Goal: Task Accomplishment & Management: Manage account settings

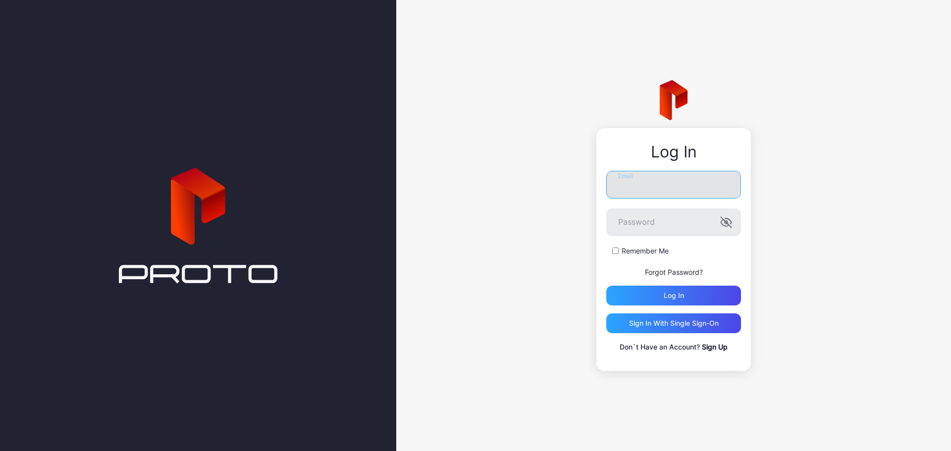
click at [628, 189] on input "Email" at bounding box center [673, 185] width 135 height 28
type input "**********"
click at [606, 286] on button "Log in" at bounding box center [673, 296] width 135 height 20
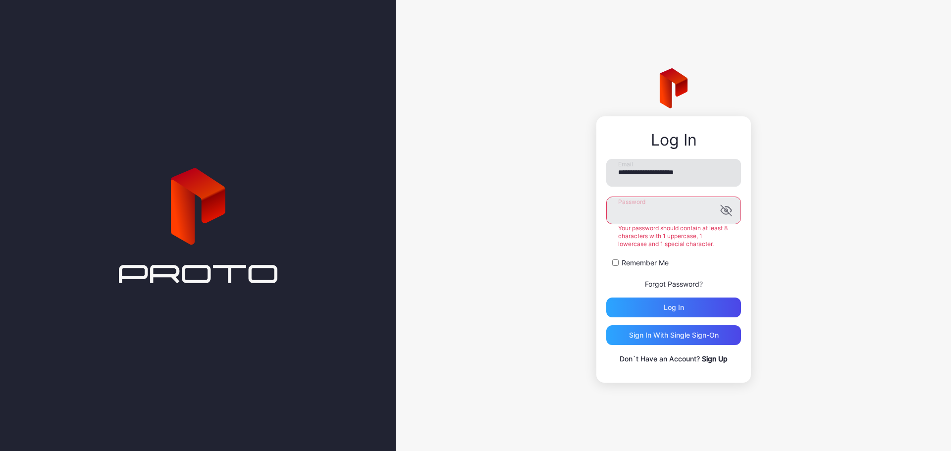
click at [606, 298] on button "Log in" at bounding box center [673, 308] width 135 height 20
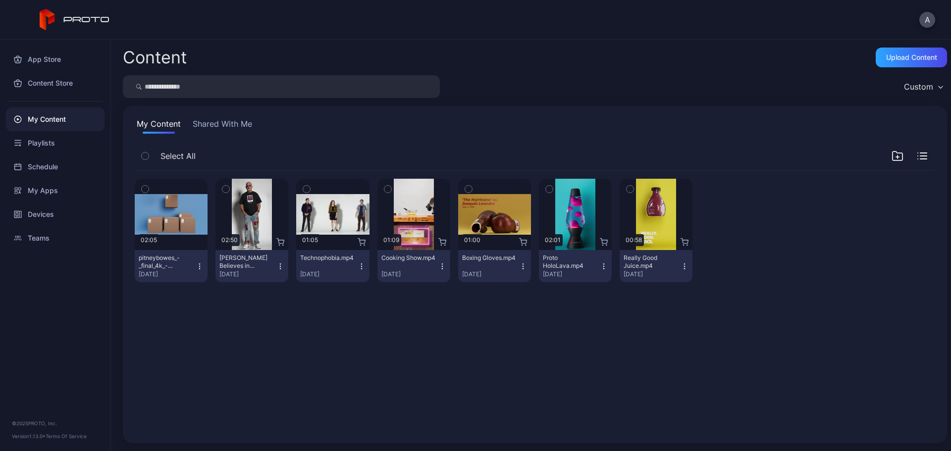
click at [227, 190] on icon "button" at bounding box center [225, 189] width 7 height 11
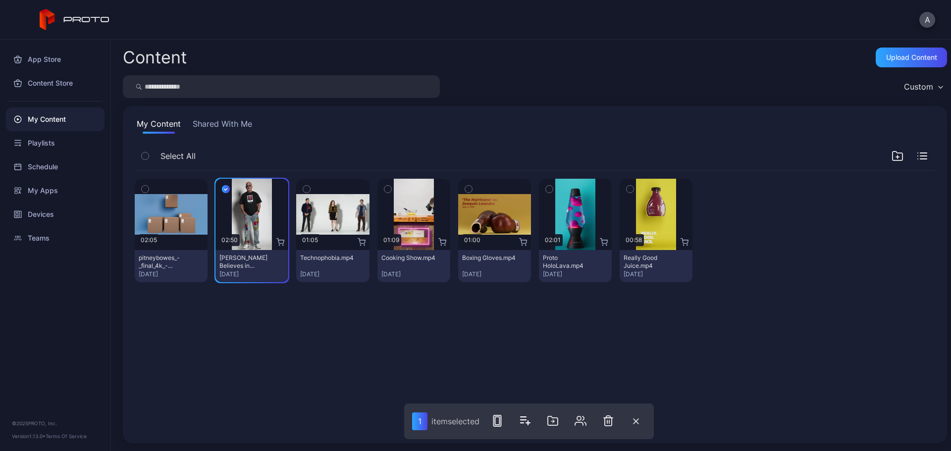
click at [307, 189] on icon "button" at bounding box center [306, 189] width 7 height 11
click at [384, 189] on icon "button" at bounding box center [387, 189] width 7 height 11
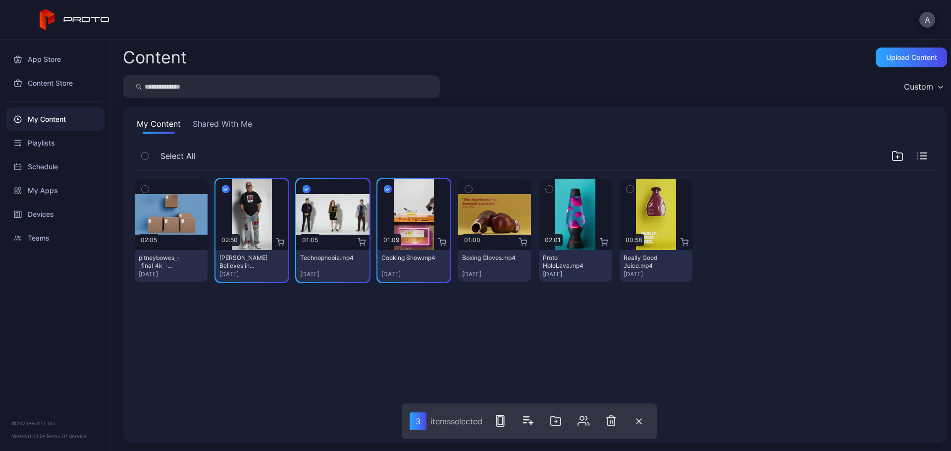
click at [465, 191] on icon "button" at bounding box center [468, 189] width 7 height 11
click at [546, 189] on icon "button" at bounding box center [549, 189] width 7 height 11
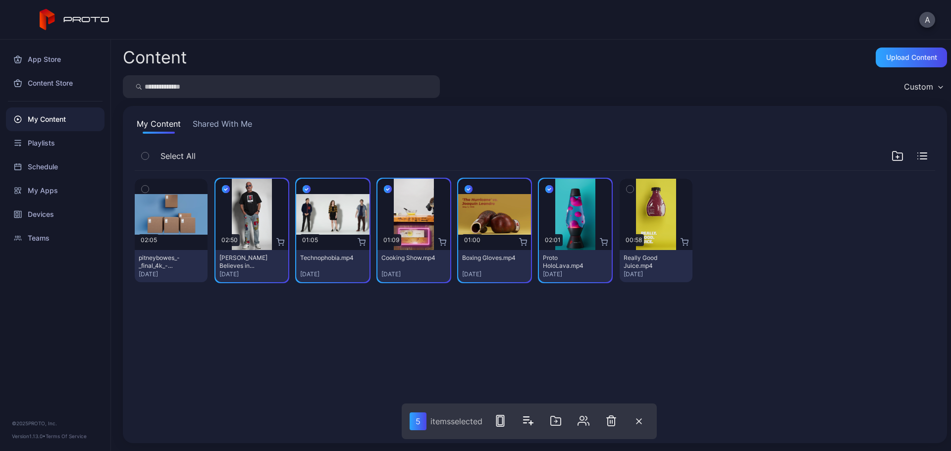
click at [626, 186] on icon "button" at bounding box center [629, 189] width 7 height 11
click at [626, 186] on icon "button" at bounding box center [630, 189] width 8 height 11
click at [883, 62] on div "Upload Content" at bounding box center [911, 58] width 71 height 20
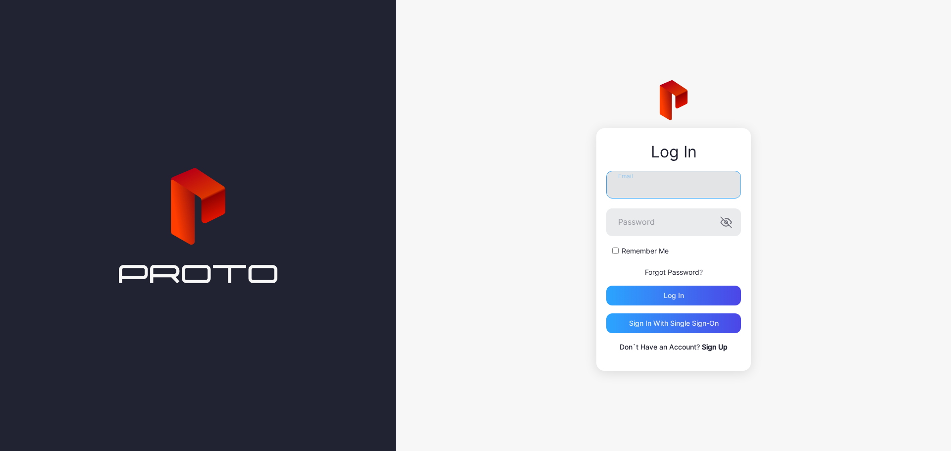
click at [653, 186] on input "Email" at bounding box center [673, 185] width 135 height 28
type input "**********"
click at [606, 286] on button "Log in" at bounding box center [673, 296] width 135 height 20
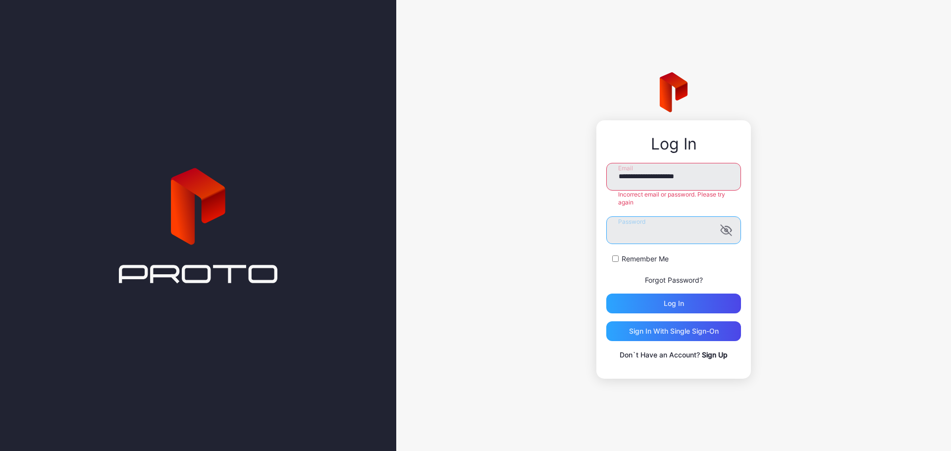
click at [534, 237] on div "**********" at bounding box center [673, 225] width 555 height 451
click at [606, 294] on button "Log in" at bounding box center [673, 304] width 135 height 20
click at [557, 231] on div "**********" at bounding box center [673, 225] width 555 height 451
click at [606, 294] on button "Log in" at bounding box center [673, 304] width 135 height 20
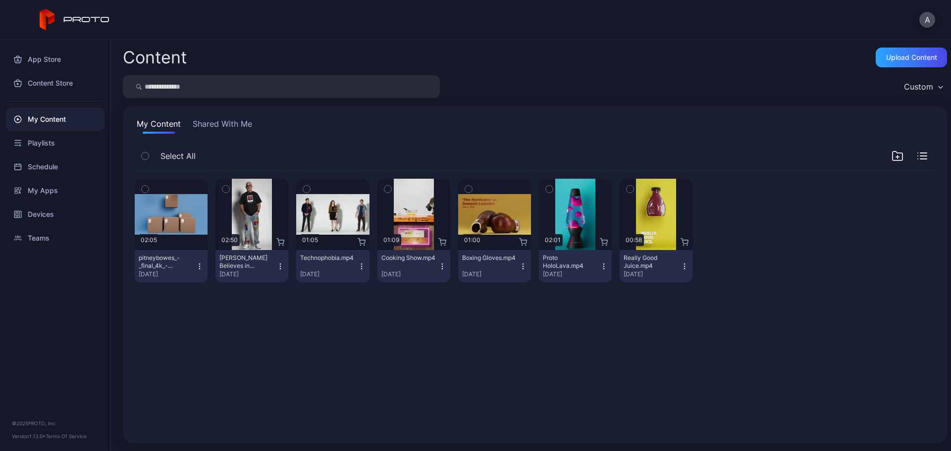
click at [226, 187] on icon "button" at bounding box center [225, 189] width 7 height 11
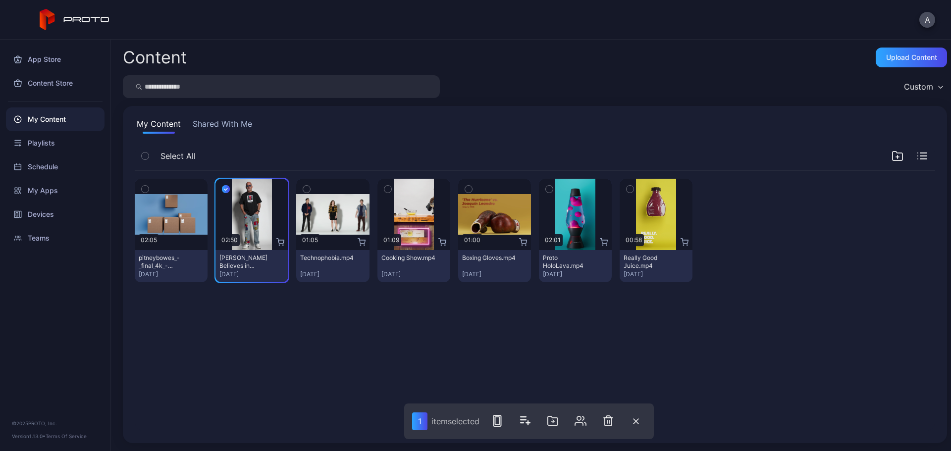
click at [546, 186] on icon "button" at bounding box center [549, 189] width 7 height 11
click at [384, 186] on icon "button" at bounding box center [387, 189] width 7 height 11
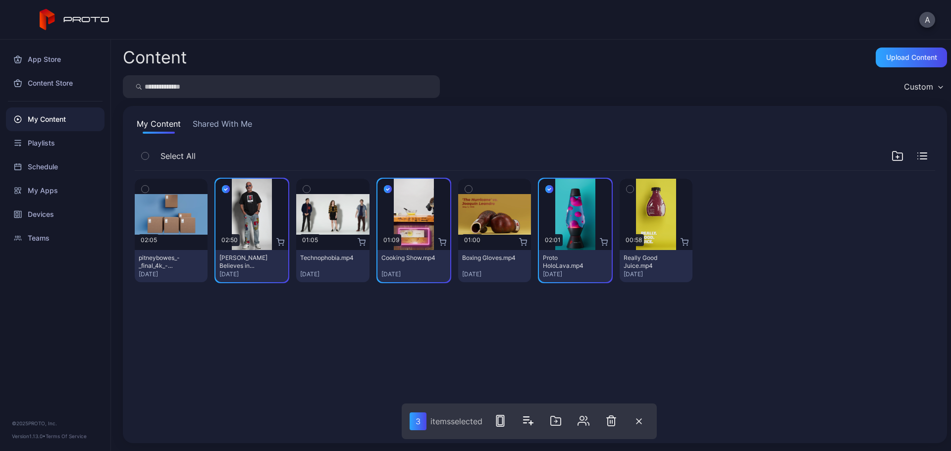
click at [303, 191] on icon "button" at bounding box center [306, 189] width 7 height 11
click at [42, 216] on div "Devices" at bounding box center [55, 215] width 99 height 24
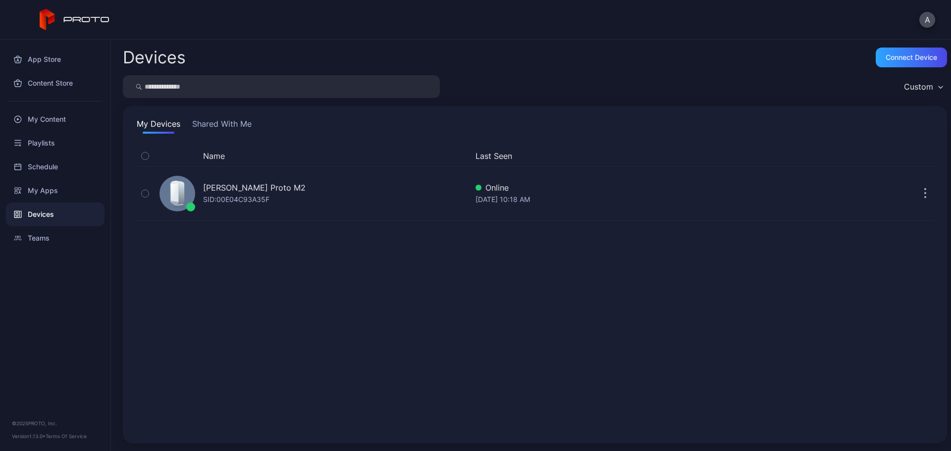
click at [220, 127] on button "Shared With Me" at bounding box center [221, 126] width 63 height 16
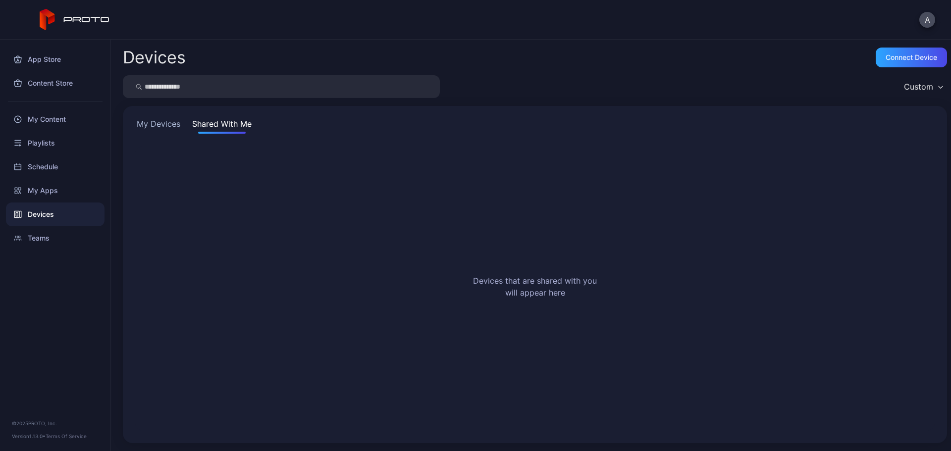
click at [162, 123] on button "My Devices" at bounding box center [159, 126] width 48 height 16
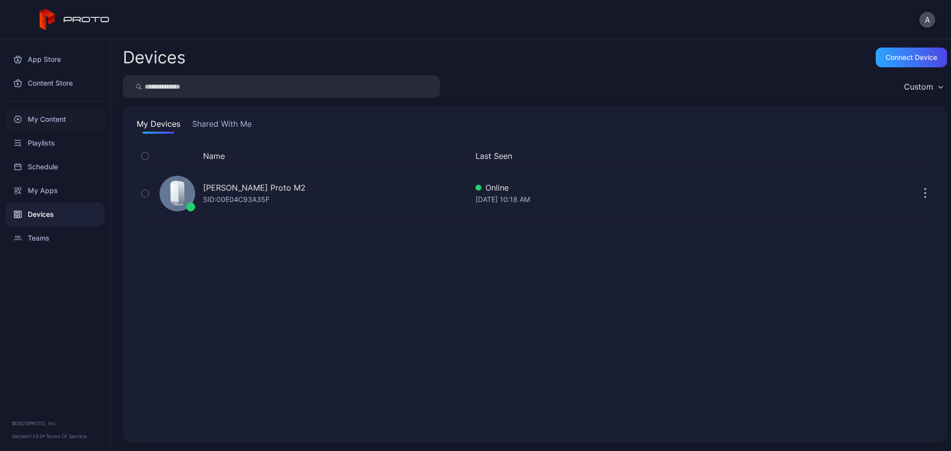
click at [50, 117] on div "My Content" at bounding box center [55, 119] width 99 height 24
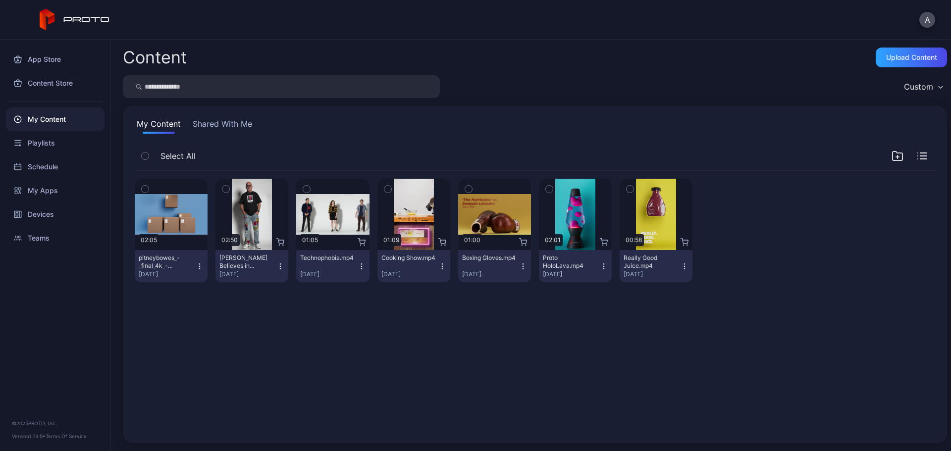
click at [144, 154] on icon "button" at bounding box center [145, 156] width 7 height 11
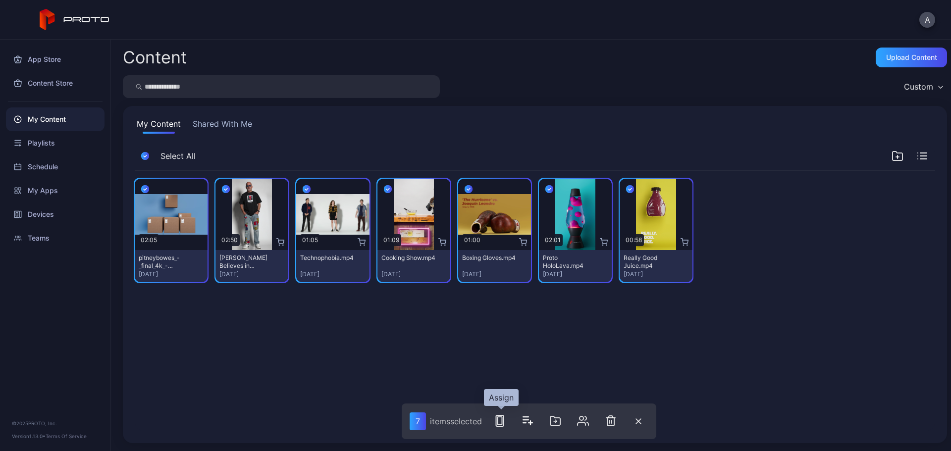
click at [505, 418] on icon "button" at bounding box center [500, 421] width 12 height 12
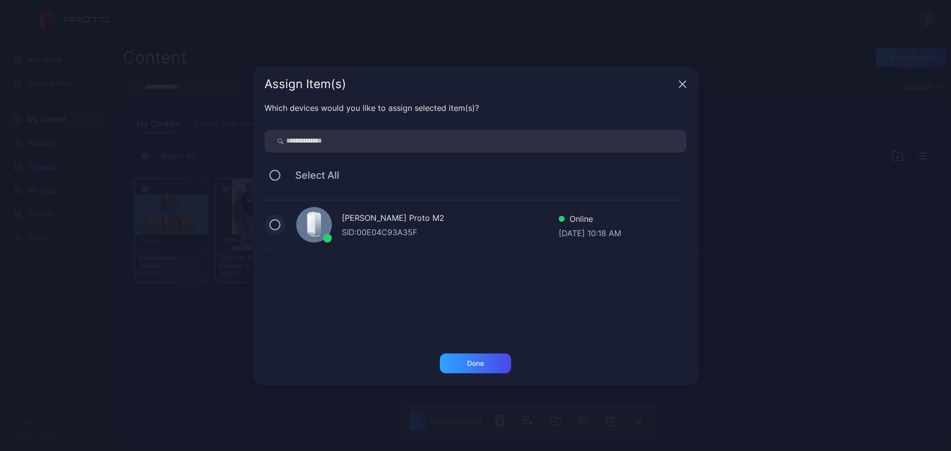
click at [277, 225] on button at bounding box center [274, 224] width 11 height 11
click at [492, 364] on div "Done" at bounding box center [475, 364] width 71 height 20
